Goal: Transaction & Acquisition: Purchase product/service

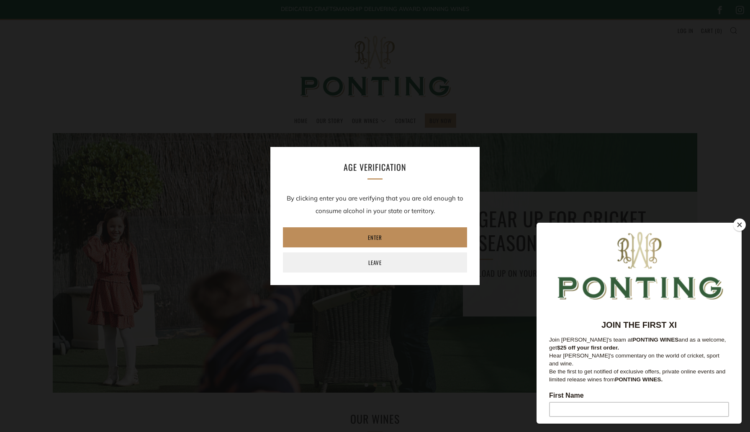
click at [380, 239] on link "Enter" at bounding box center [375, 237] width 184 height 20
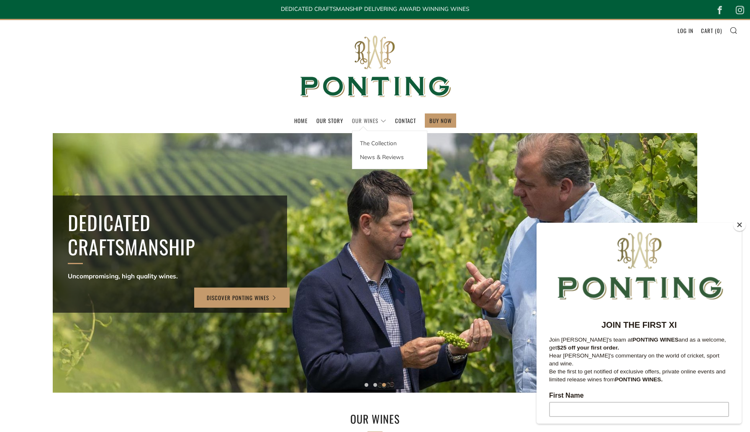
click at [381, 120] on link "Our Wines" at bounding box center [369, 120] width 34 height 13
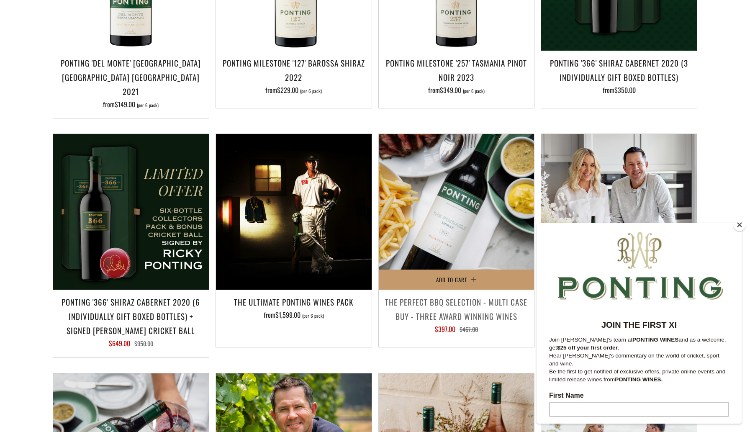
scroll to position [754, 0]
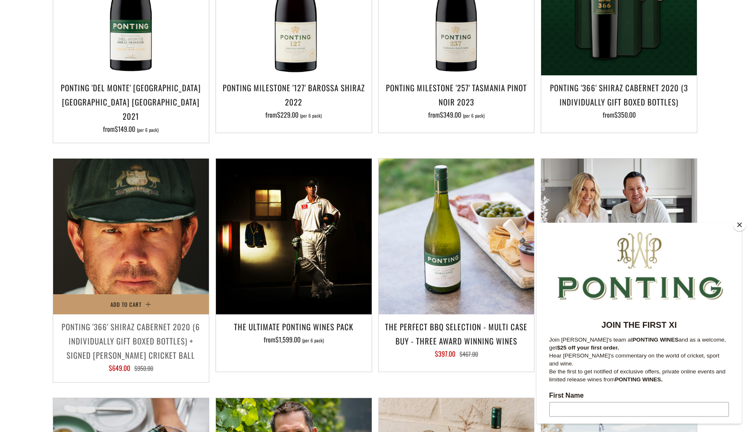
click at [135, 234] on img at bounding box center [131, 237] width 156 height 156
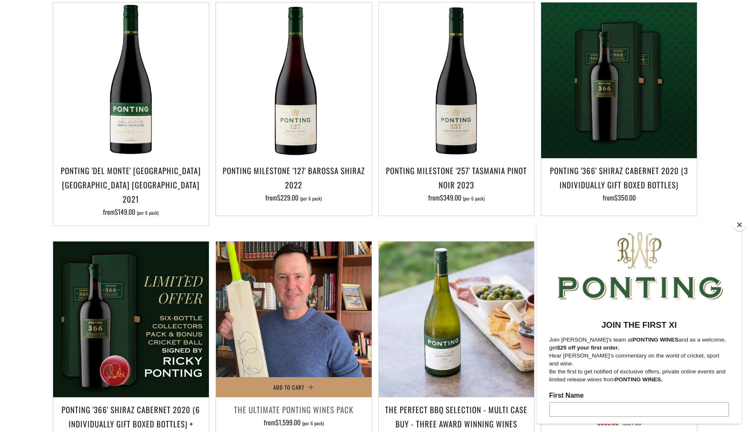
scroll to position [660, 0]
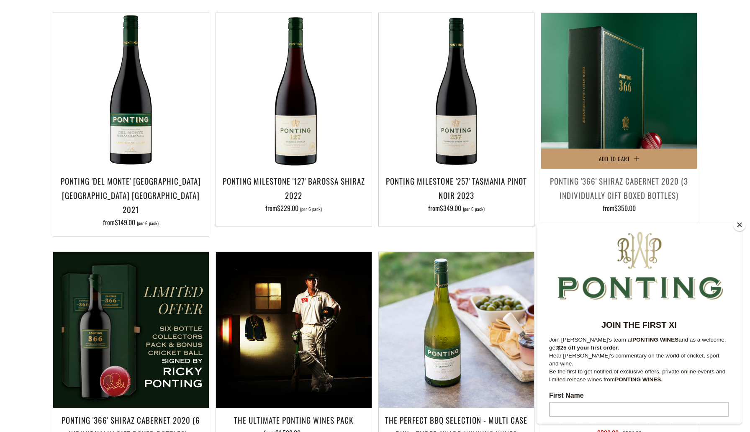
click at [617, 65] on img at bounding box center [619, 91] width 156 height 156
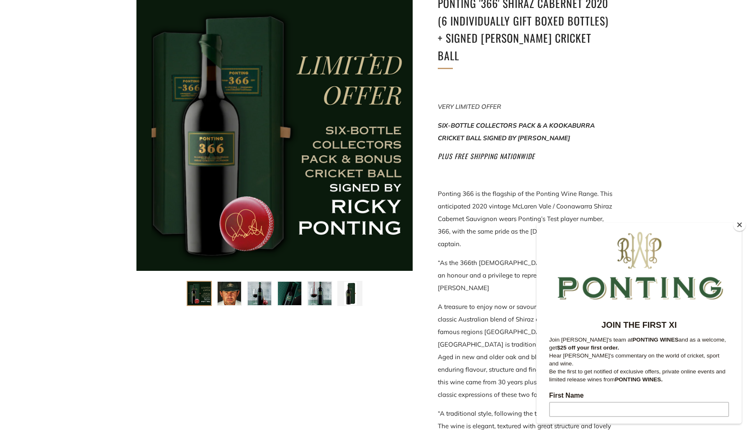
scroll to position [124, 0]
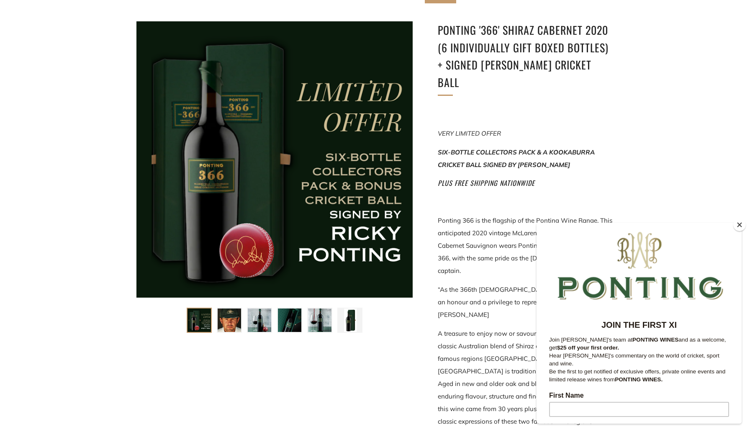
click at [257, 318] on img at bounding box center [259, 319] width 23 height 23
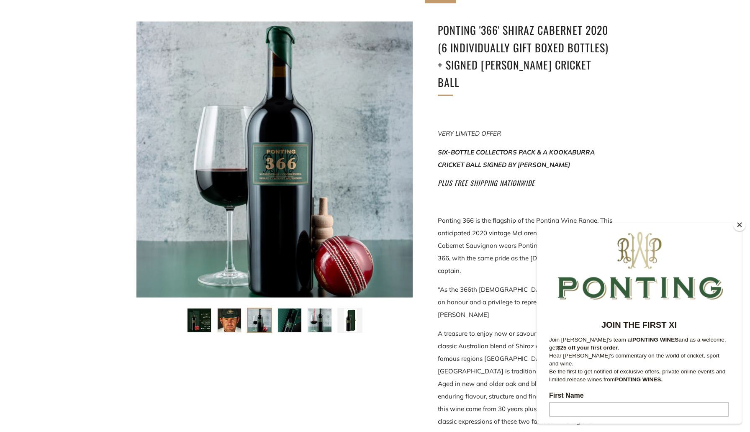
click at [292, 323] on img at bounding box center [289, 319] width 23 height 23
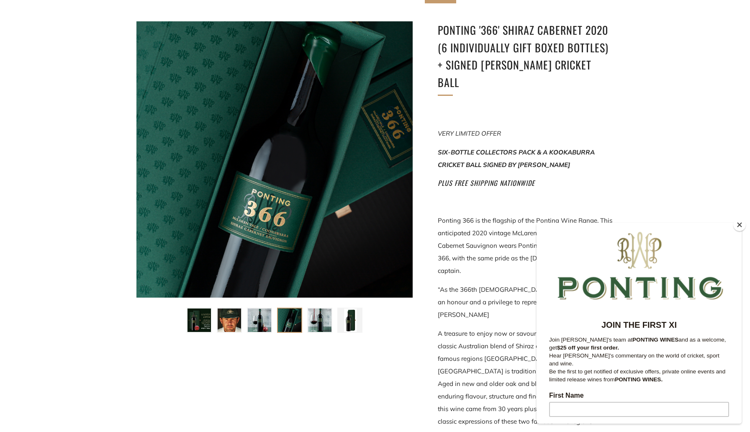
click at [323, 324] on img at bounding box center [319, 319] width 23 height 23
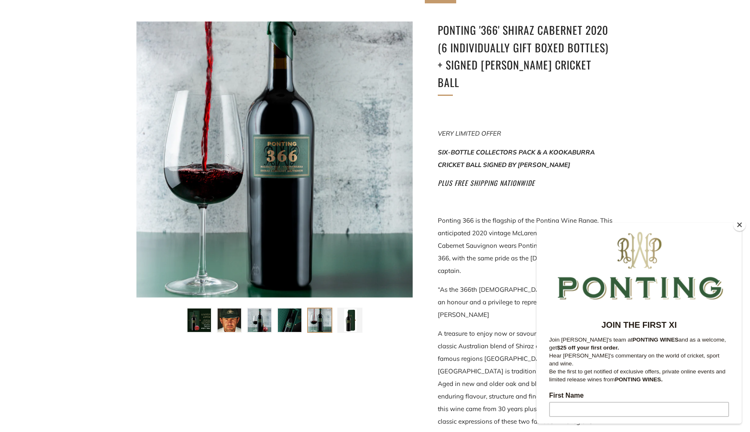
click at [353, 323] on img at bounding box center [349, 319] width 23 height 23
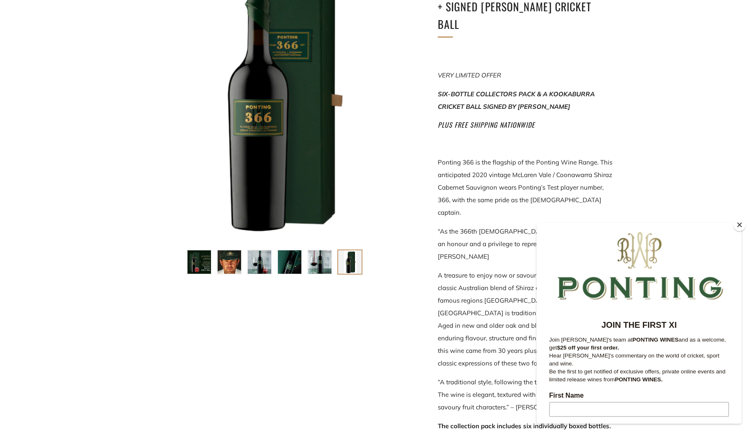
scroll to position [0, 0]
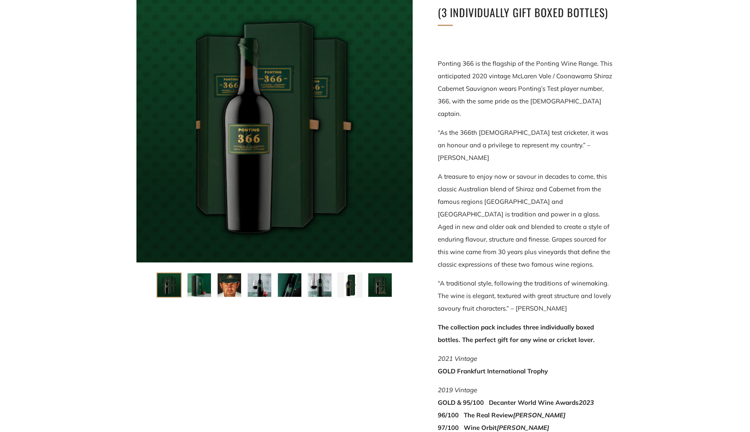
scroll to position [161, 0]
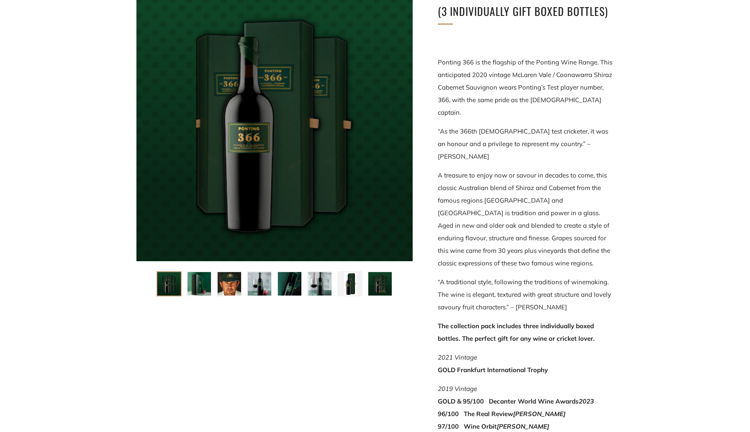
click at [202, 288] on img at bounding box center [198, 283] width 23 height 23
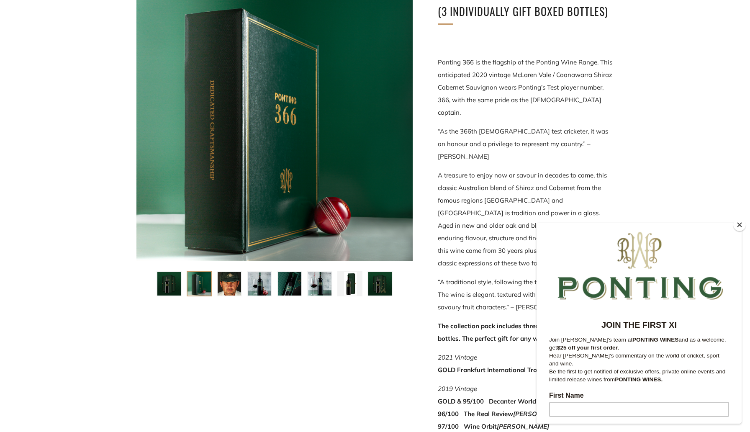
click at [237, 283] on img at bounding box center [228, 283] width 23 height 23
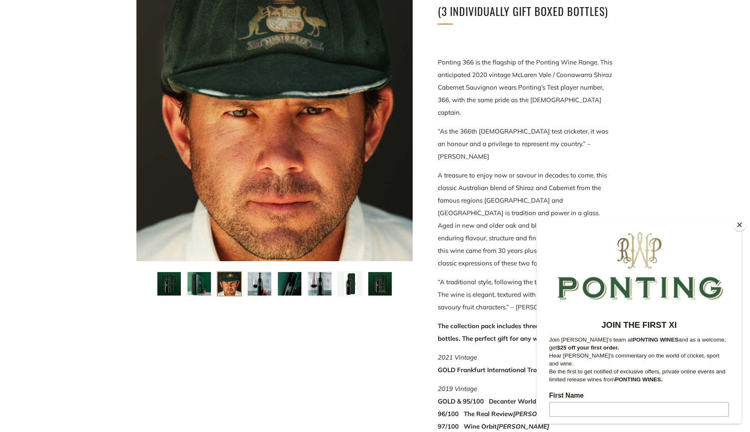
click at [255, 285] on img at bounding box center [259, 283] width 23 height 23
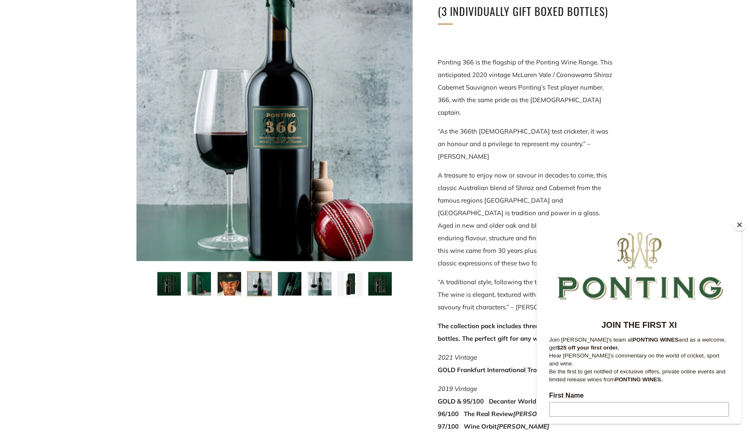
click at [286, 287] on img at bounding box center [289, 283] width 23 height 23
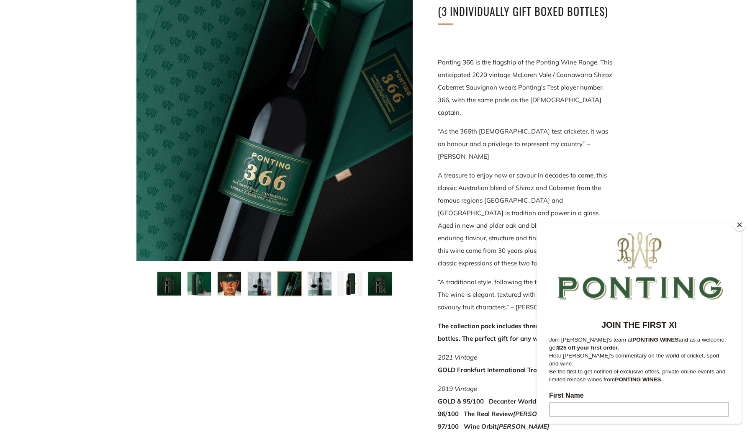
click at [316, 284] on img at bounding box center [319, 283] width 23 height 23
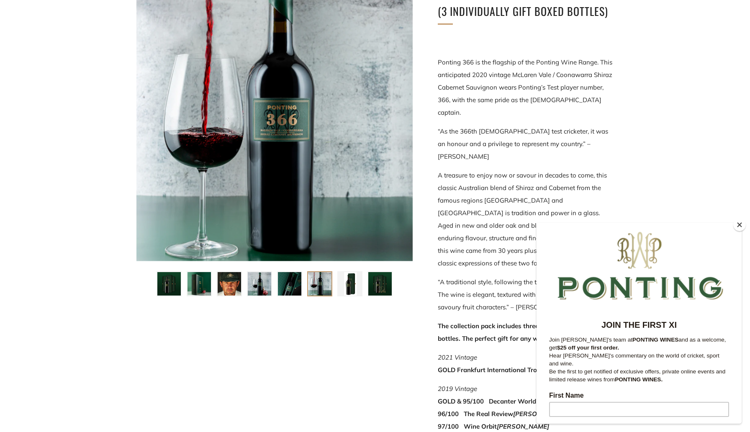
click at [345, 288] on img at bounding box center [349, 283] width 23 height 23
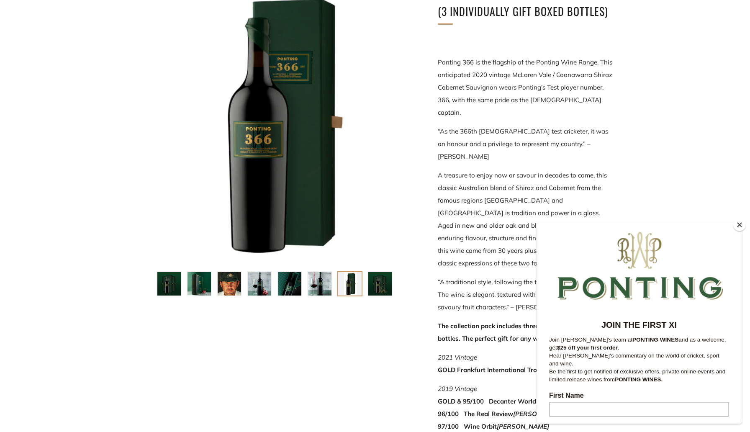
click at [382, 287] on img at bounding box center [379, 283] width 23 height 23
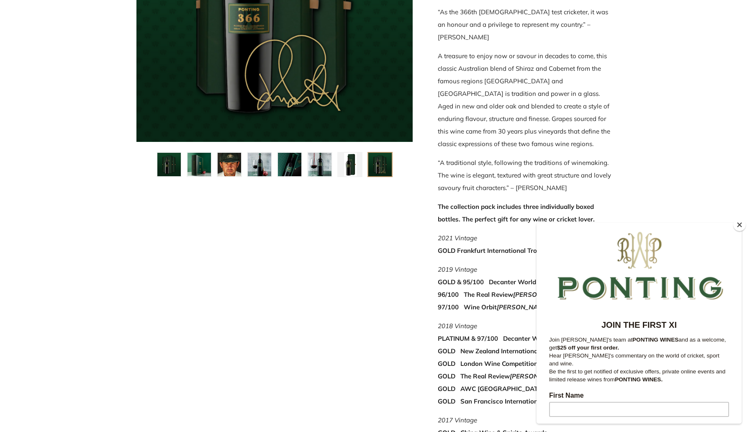
scroll to position [0, 0]
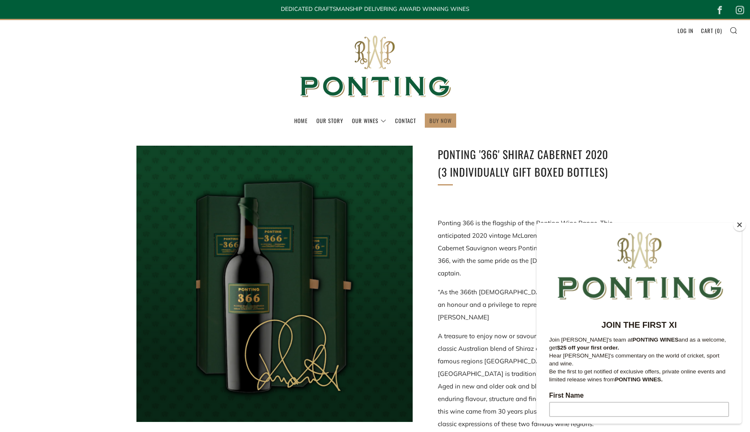
click at [446, 120] on link "BUY NOW" at bounding box center [440, 120] width 22 height 13
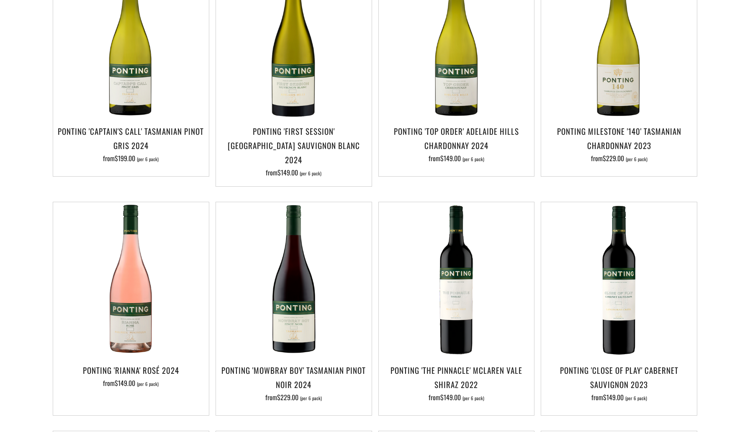
scroll to position [245, 0]
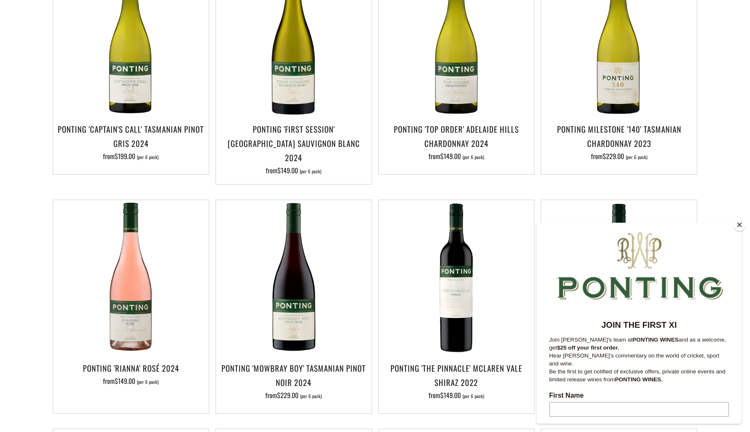
click at [737, 227] on button "Close" at bounding box center [739, 224] width 13 height 13
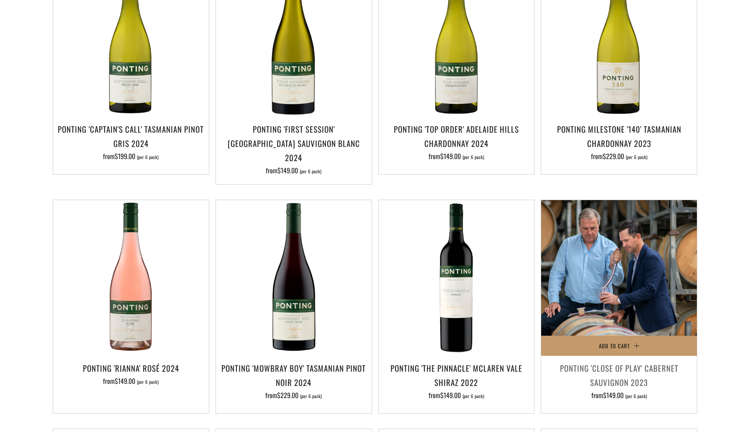
click at [629, 298] on img at bounding box center [619, 278] width 156 height 156
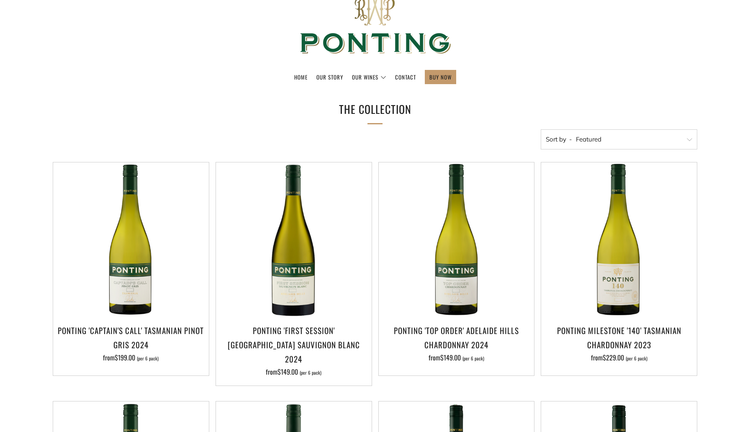
scroll to position [0, 0]
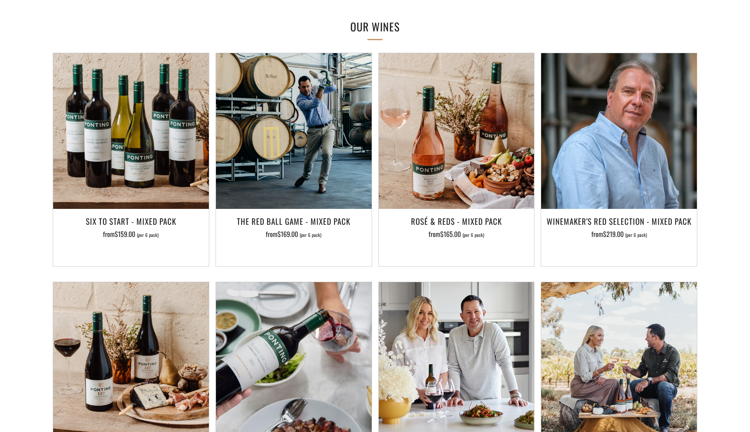
scroll to position [606, 0]
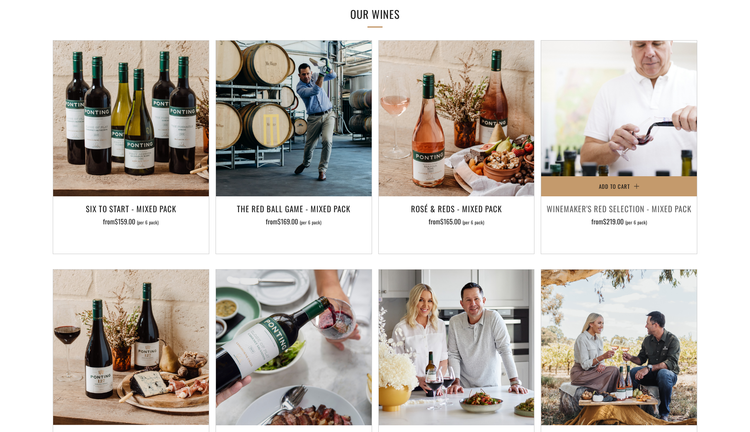
click at [656, 143] on img at bounding box center [619, 119] width 156 height 156
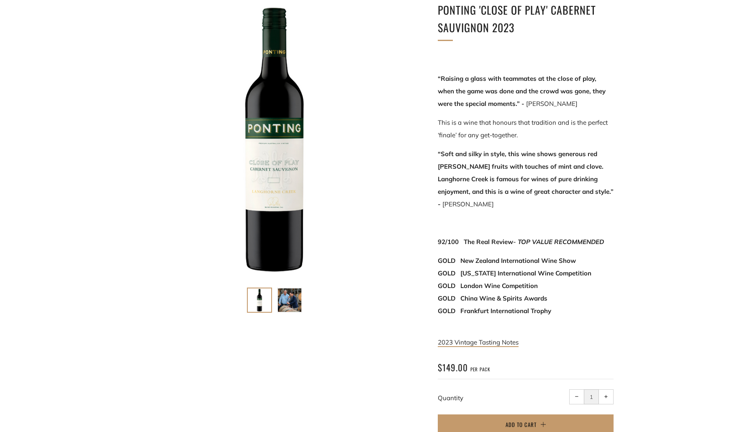
scroll to position [0, 0]
